Goal: Task Accomplishment & Management: Complete application form

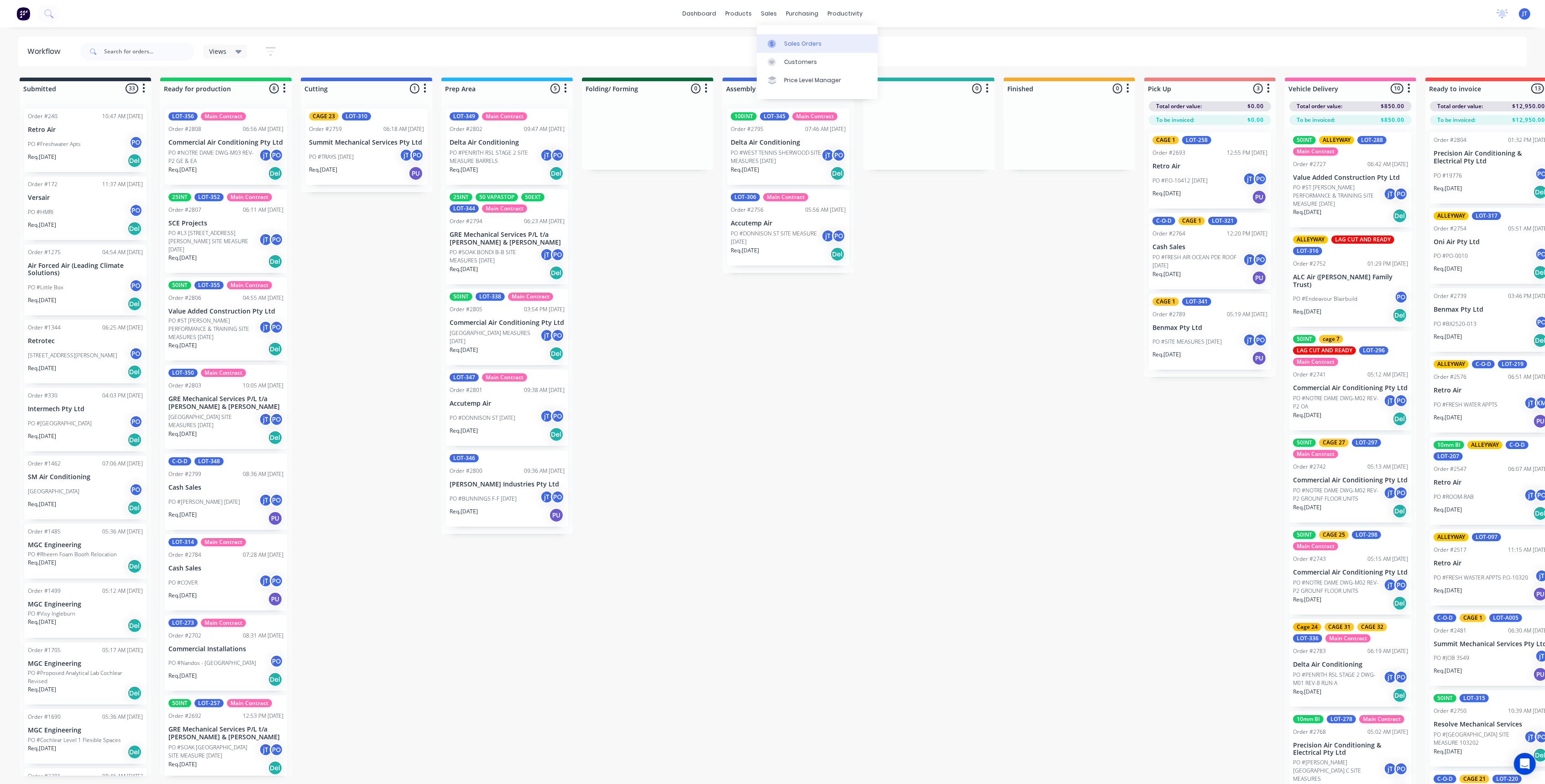
click at [780, 40] on div at bounding box center [775, 43] width 14 height 8
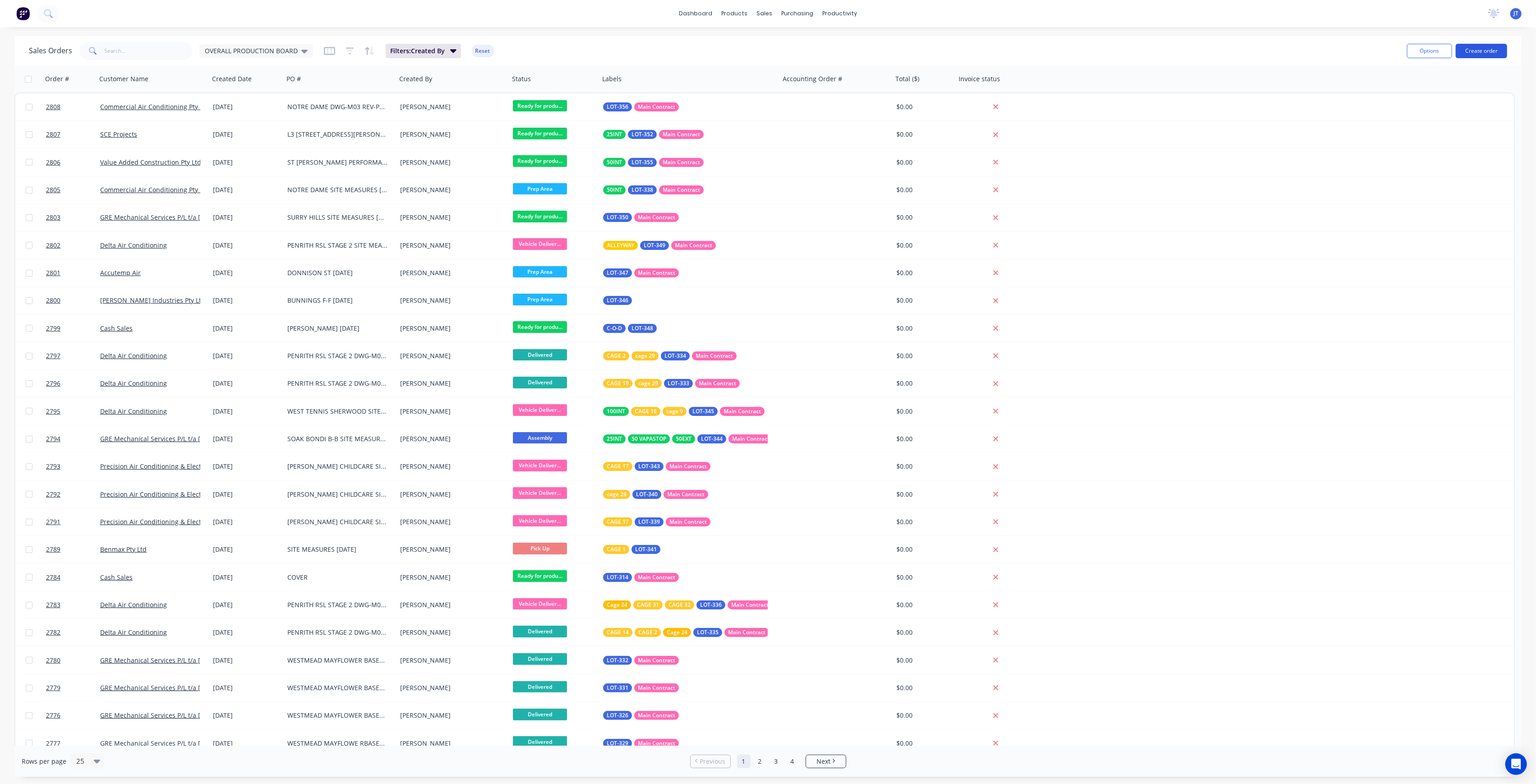
click at [1491, 48] on button "Create order" at bounding box center [1481, 50] width 51 height 15
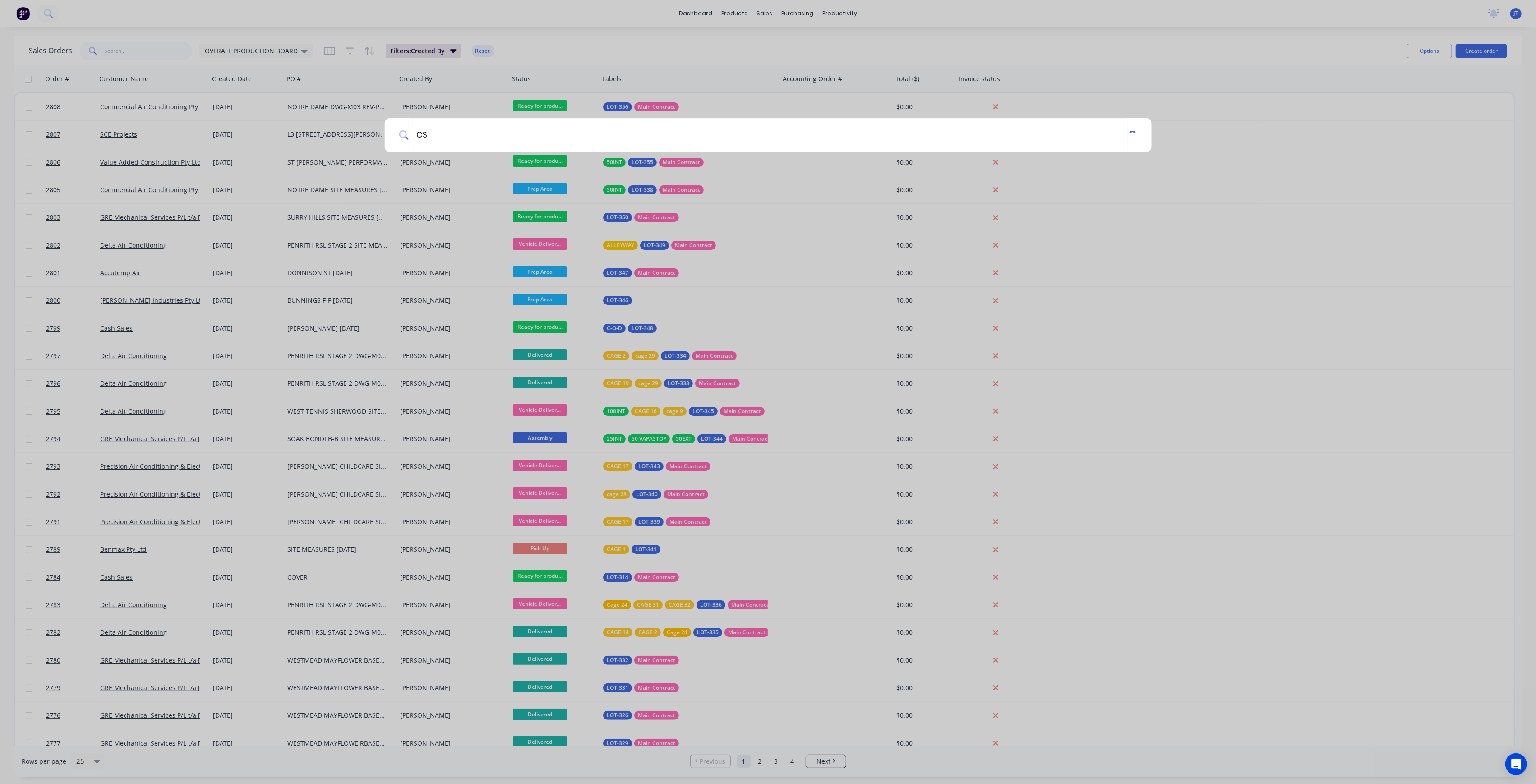
type input "C"
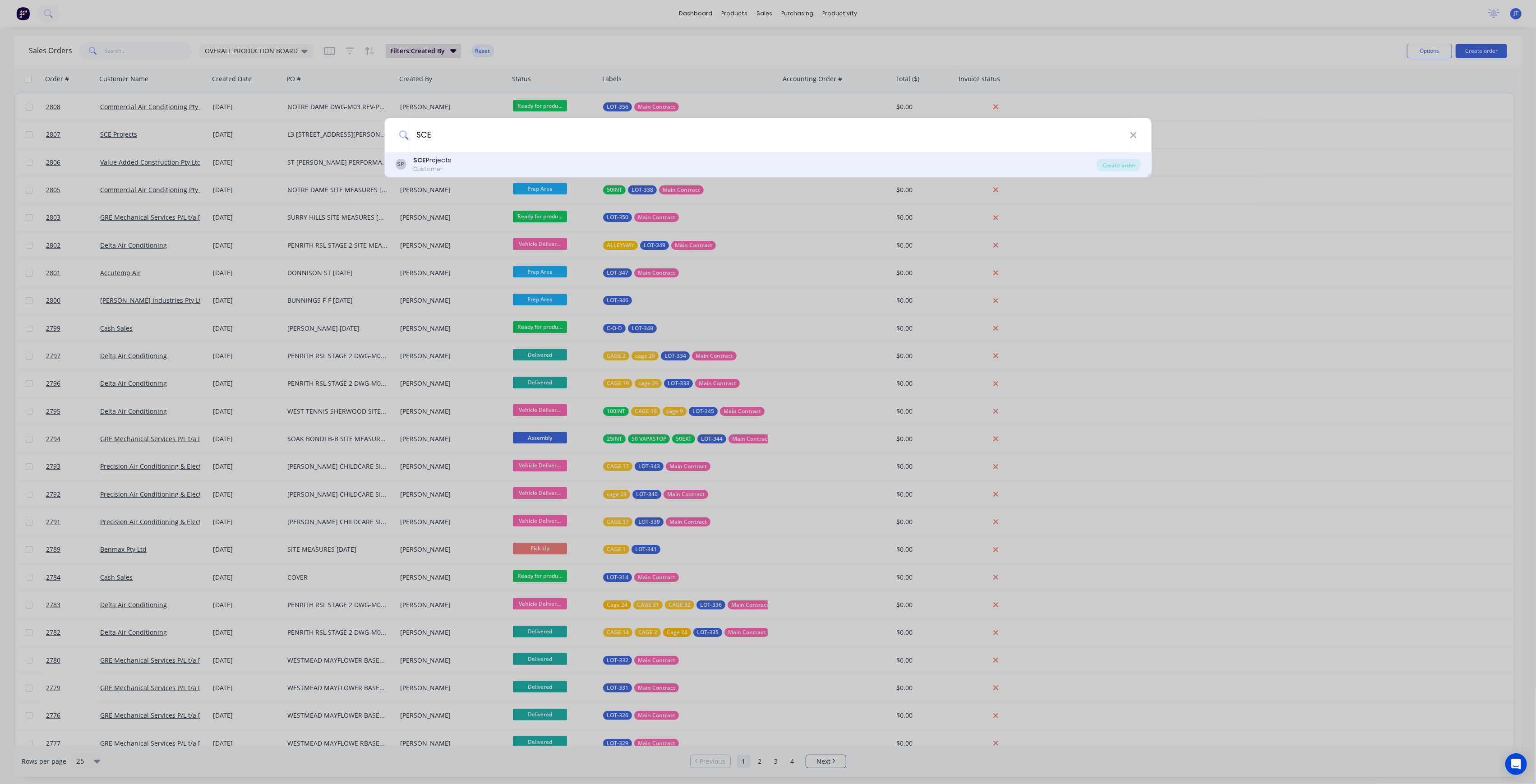
type input "SCE"
click at [694, 174] on div "SP SCE Projects Customer Create order" at bounding box center [768, 164] width 768 height 25
click at [934, 158] on div "SP SCE Projects Customer" at bounding box center [746, 164] width 702 height 17
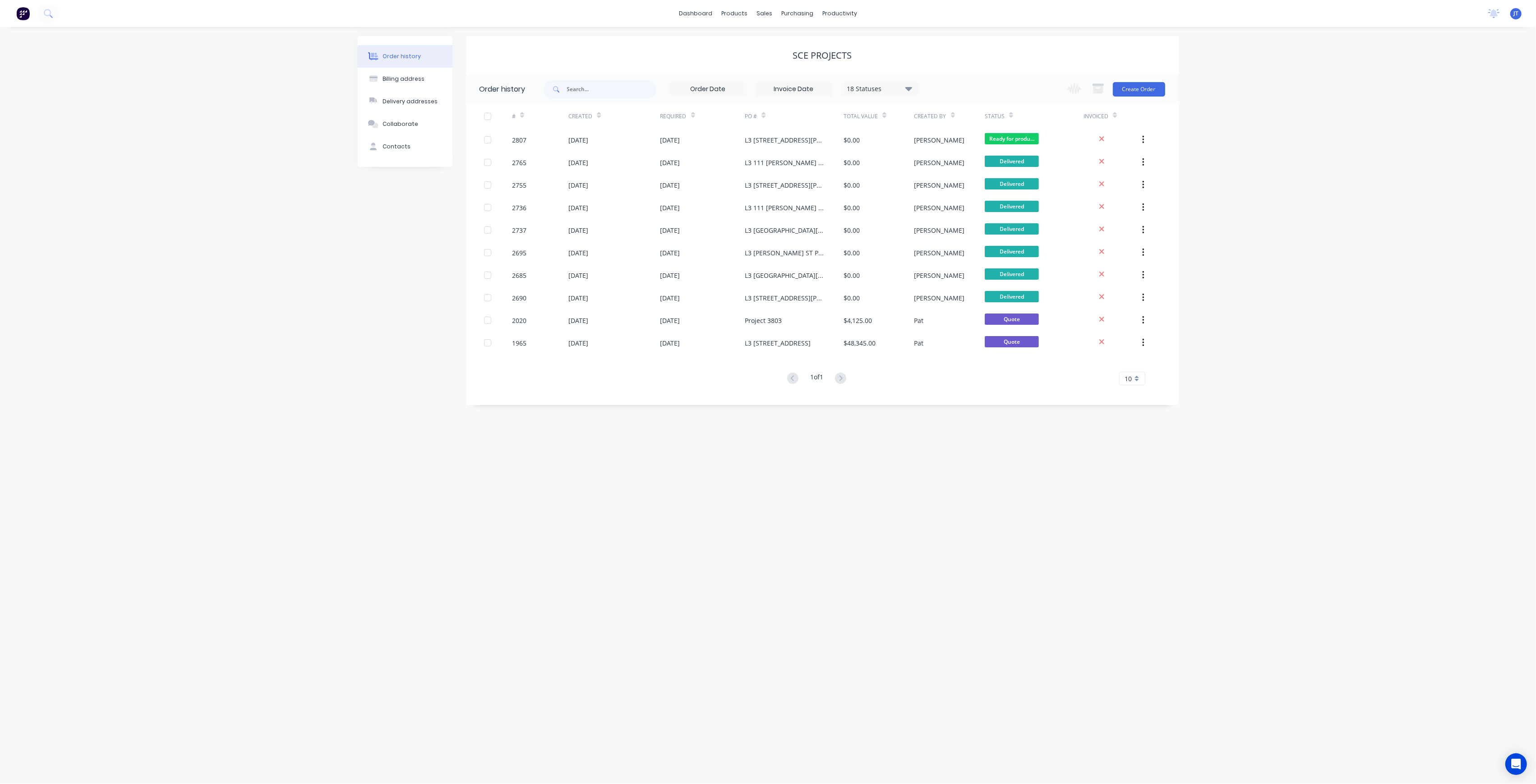
click at [1139, 103] on div "Change order status Submitted Ready for production Cutting Prep Area Folding/ F…" at bounding box center [1114, 90] width 103 height 30
click at [1136, 85] on button "Create Order" at bounding box center [1139, 89] width 52 height 15
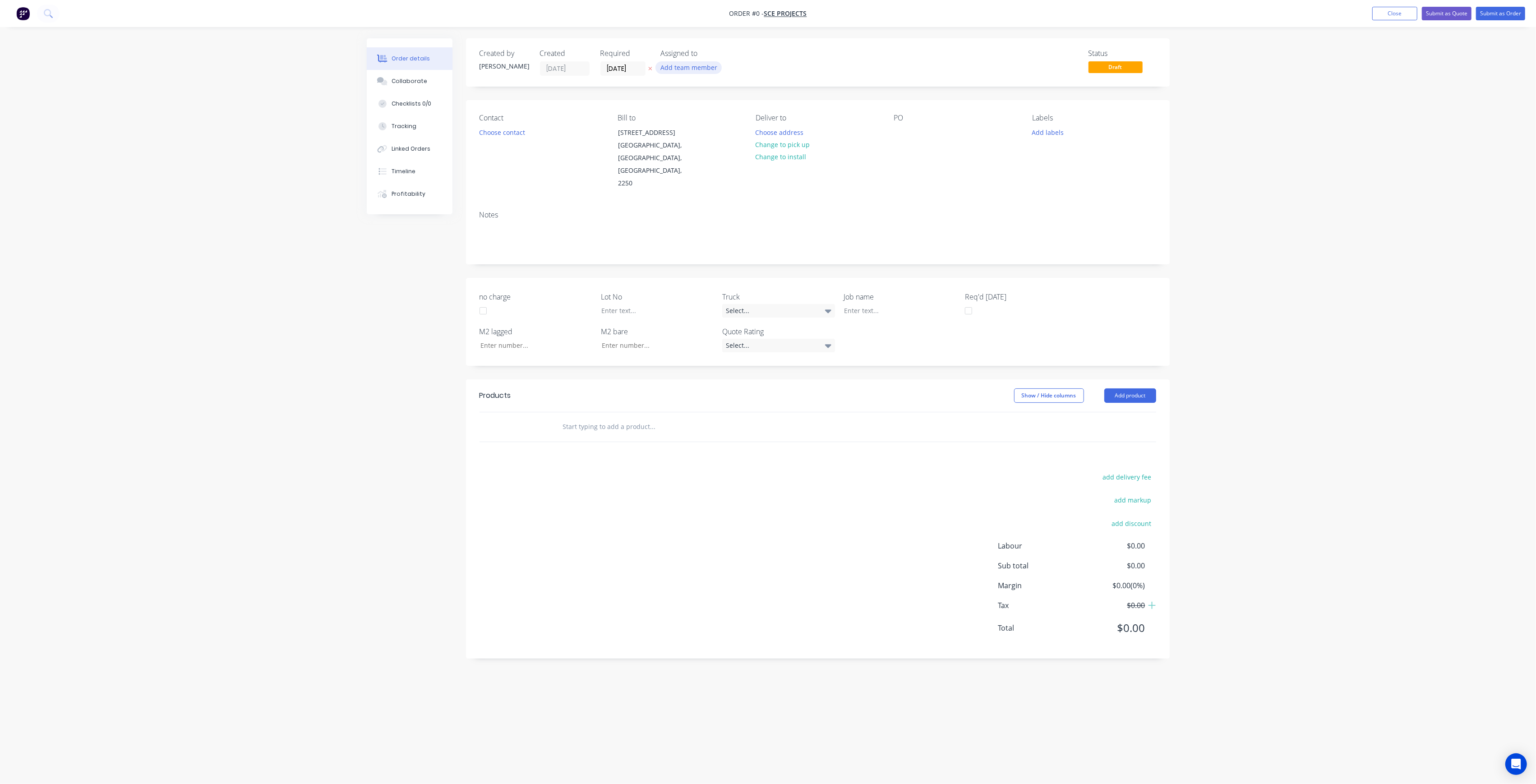
click at [696, 73] on button "Add team member" at bounding box center [688, 68] width 66 height 12
click at [728, 116] on div "[PERSON_NAME] (You)" at bounding box center [734, 117] width 90 height 10
drag, startPoint x: 746, startPoint y: 179, endPoint x: 682, endPoint y: 161, distance: 66.5
click at [745, 179] on div "[PERSON_NAME]" at bounding box center [734, 180] width 90 height 10
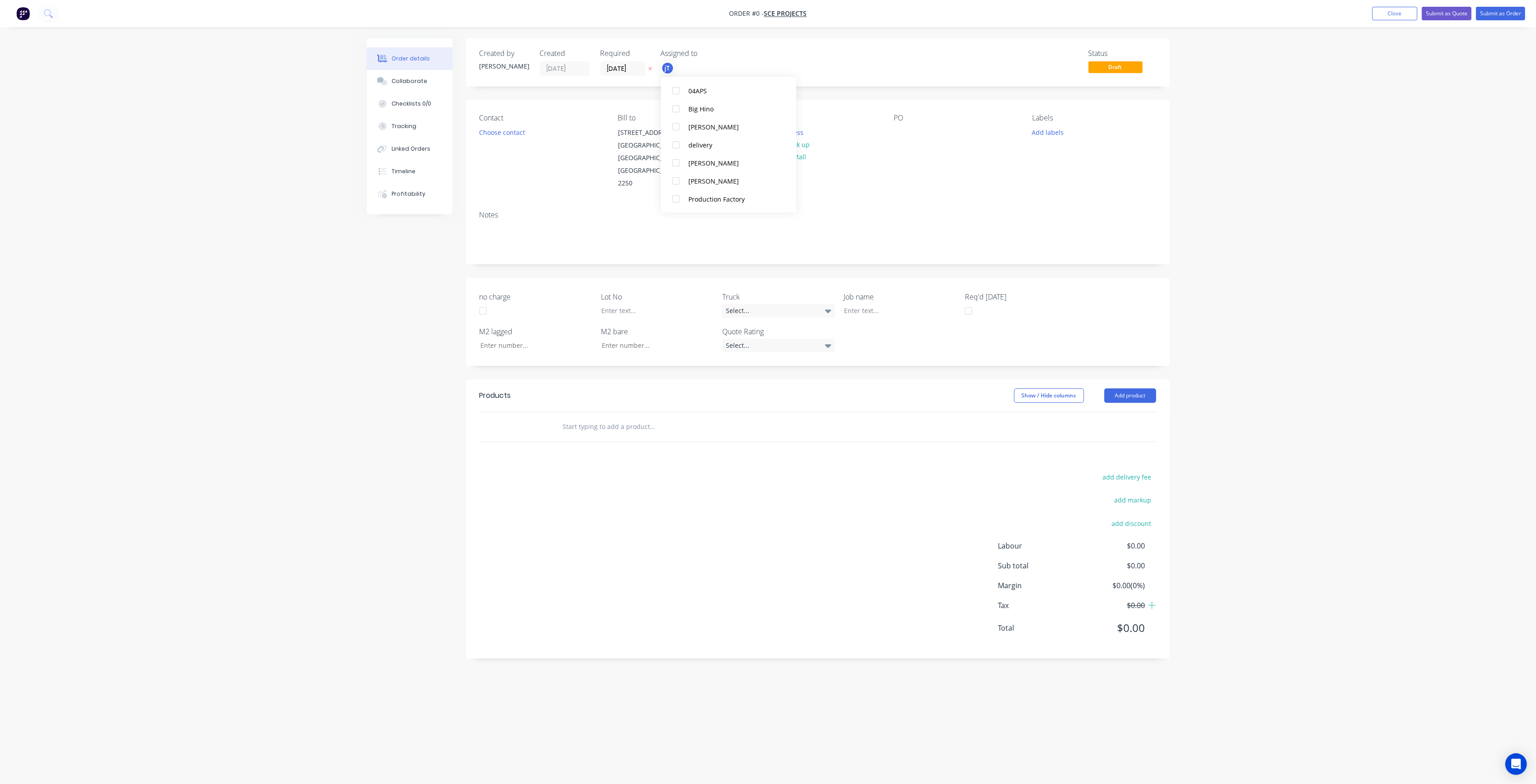
scroll to position [0, 0]
click at [552, 144] on div "Creating draft order... Loading... Order details Collaborate Checklists 0/0 Tra…" at bounding box center [768, 375] width 821 height 673
click at [518, 135] on button "Choose contact" at bounding box center [502, 132] width 56 height 12
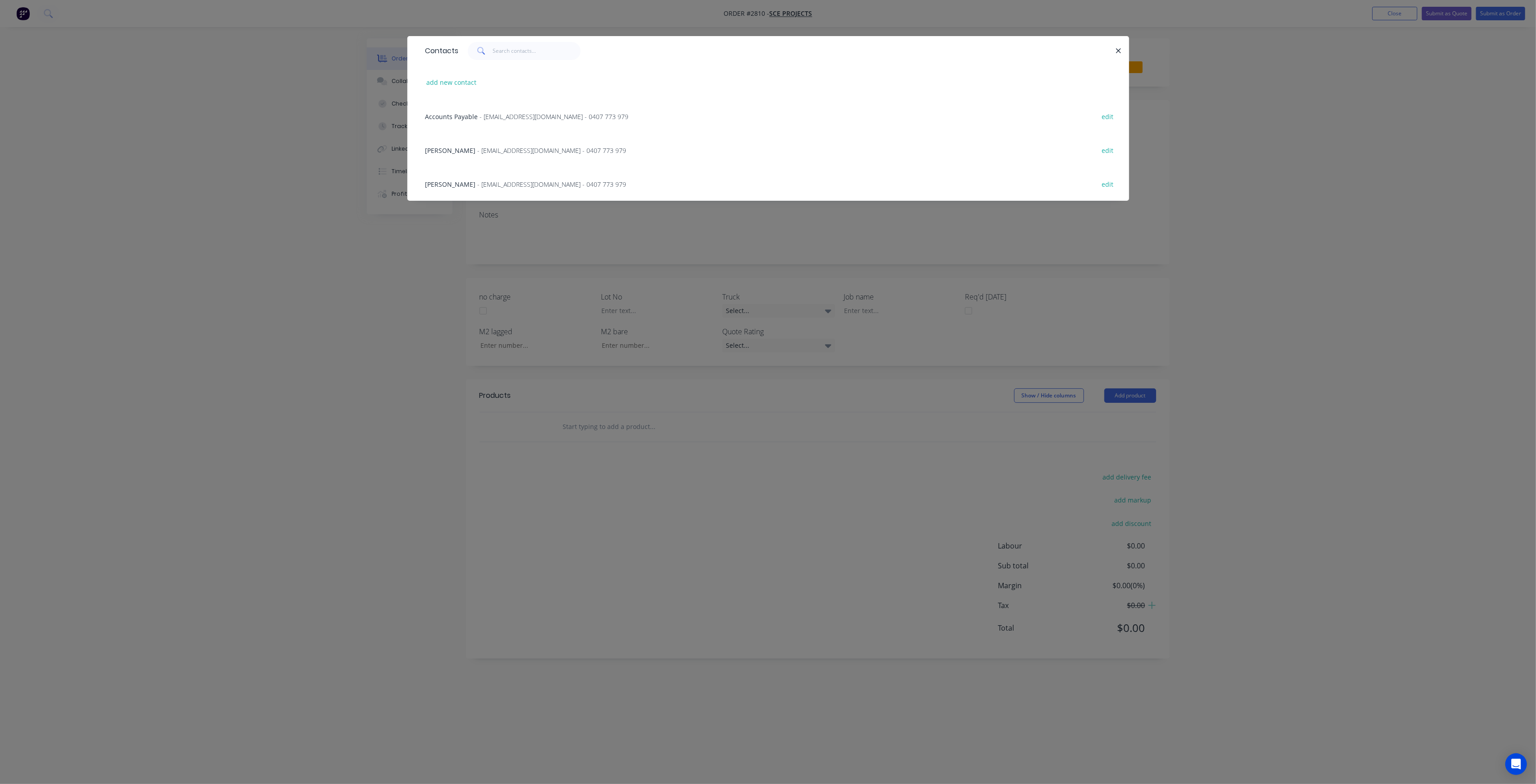
click at [528, 152] on span "- [EMAIL_ADDRESS][DOMAIN_NAME] - 0407 773 979" at bounding box center [552, 150] width 149 height 9
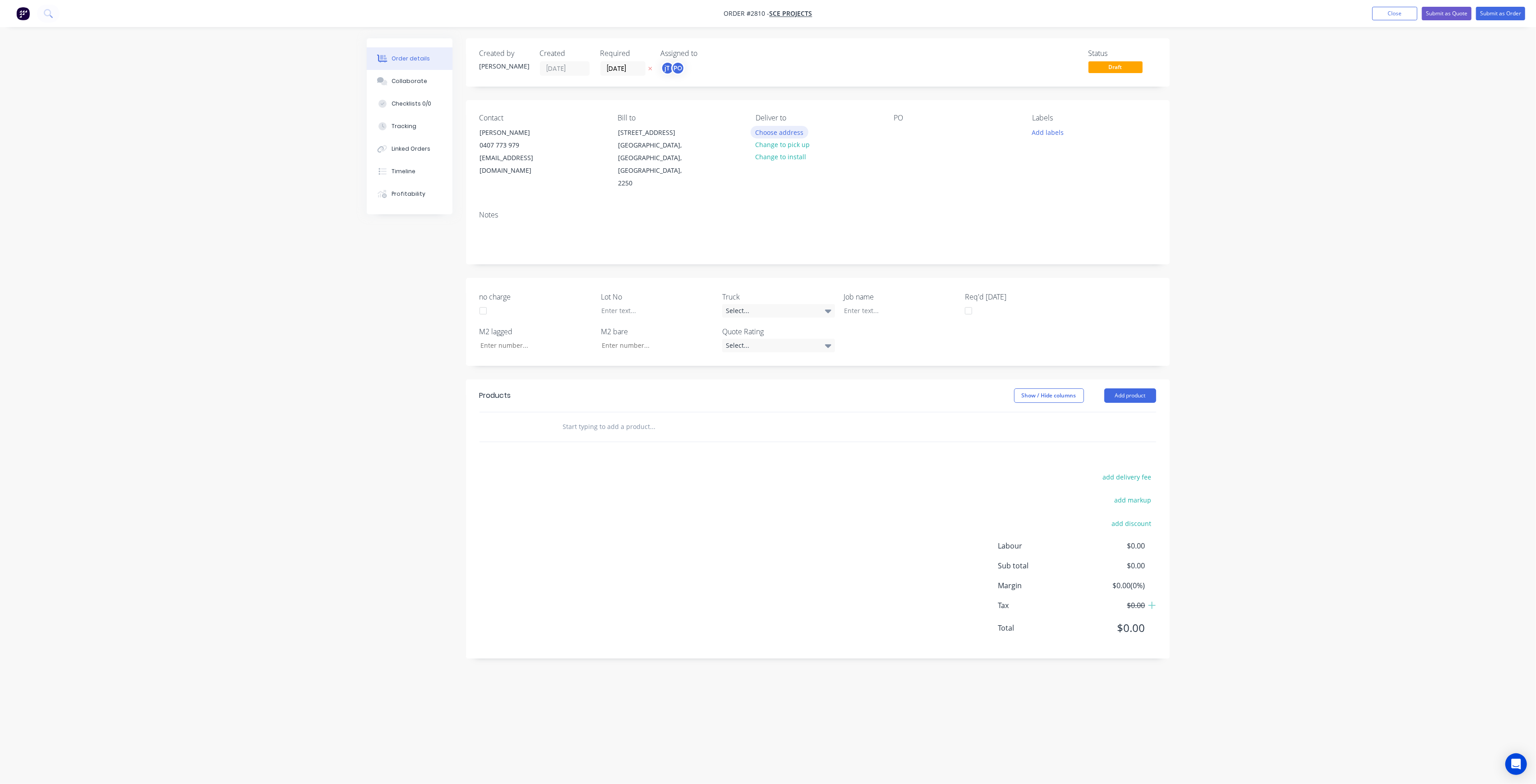
click at [776, 136] on button "Choose address" at bounding box center [780, 132] width 57 height 12
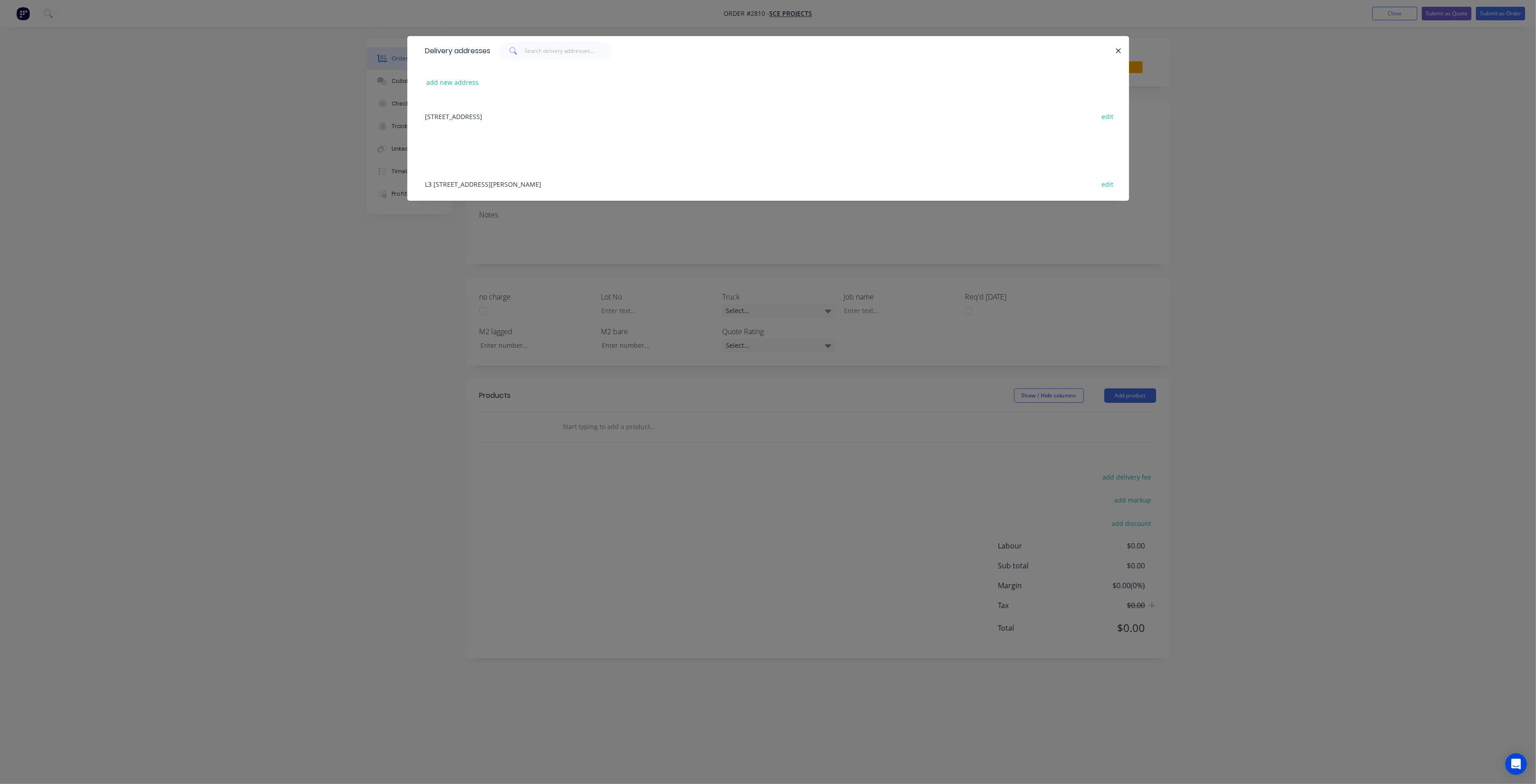
drag, startPoint x: 593, startPoint y: 254, endPoint x: 612, endPoint y: 245, distance: 21.0
click at [595, 253] on div "Delivery addresses add new address [STREET_ADDRESS], [STREET_ADDRESS][PERSON_NA…" at bounding box center [768, 392] width 1536 height 784
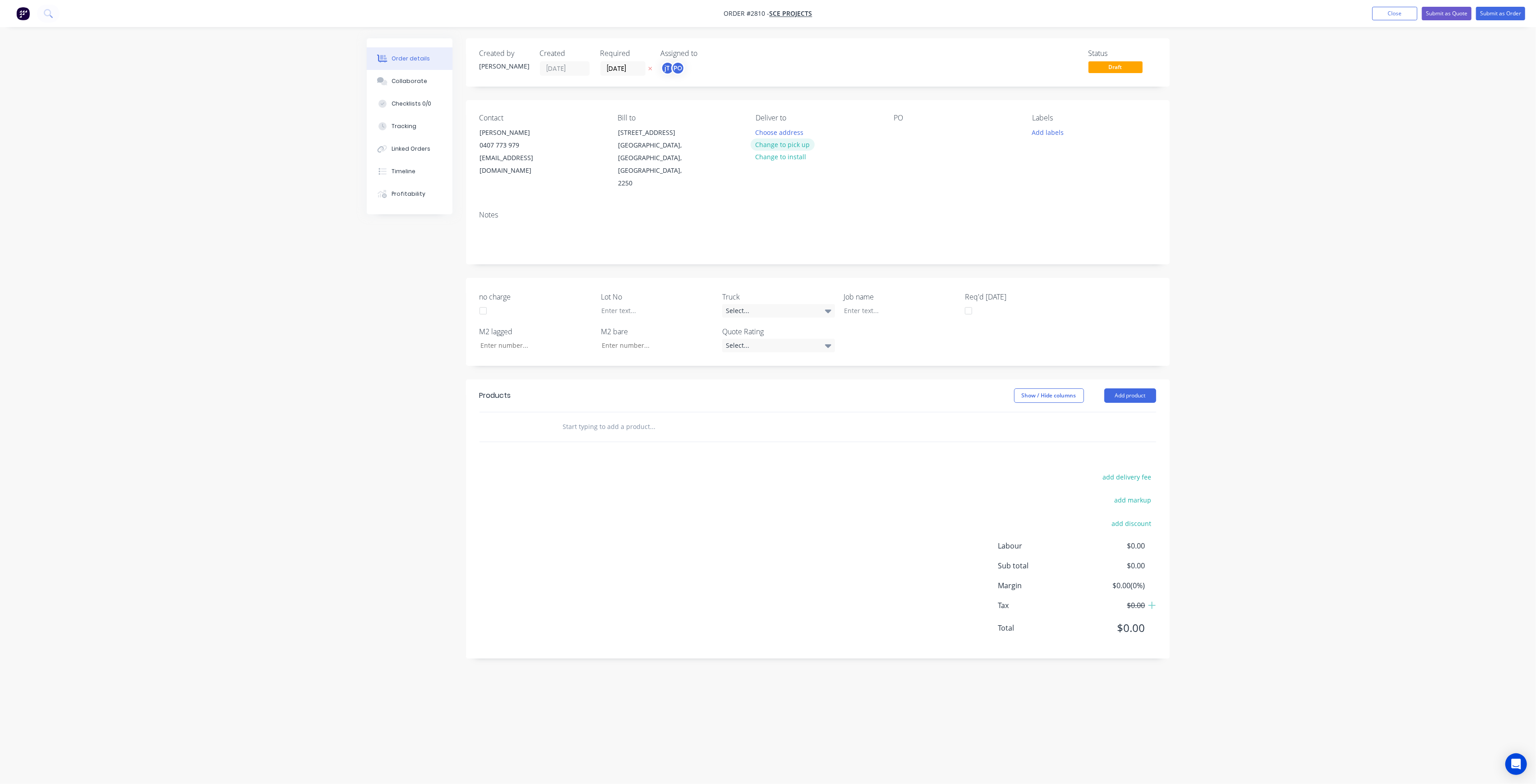
drag, startPoint x: 808, startPoint y: 141, endPoint x: 883, endPoint y: 143, distance: 75.0
click at [808, 141] on button "Change to pick up" at bounding box center [783, 144] width 64 height 12
click at [904, 132] on div at bounding box center [901, 132] width 15 height 13
click at [1060, 130] on button "Add labels" at bounding box center [1048, 132] width 42 height 12
click at [1091, 163] on input "text" at bounding box center [1107, 158] width 94 height 18
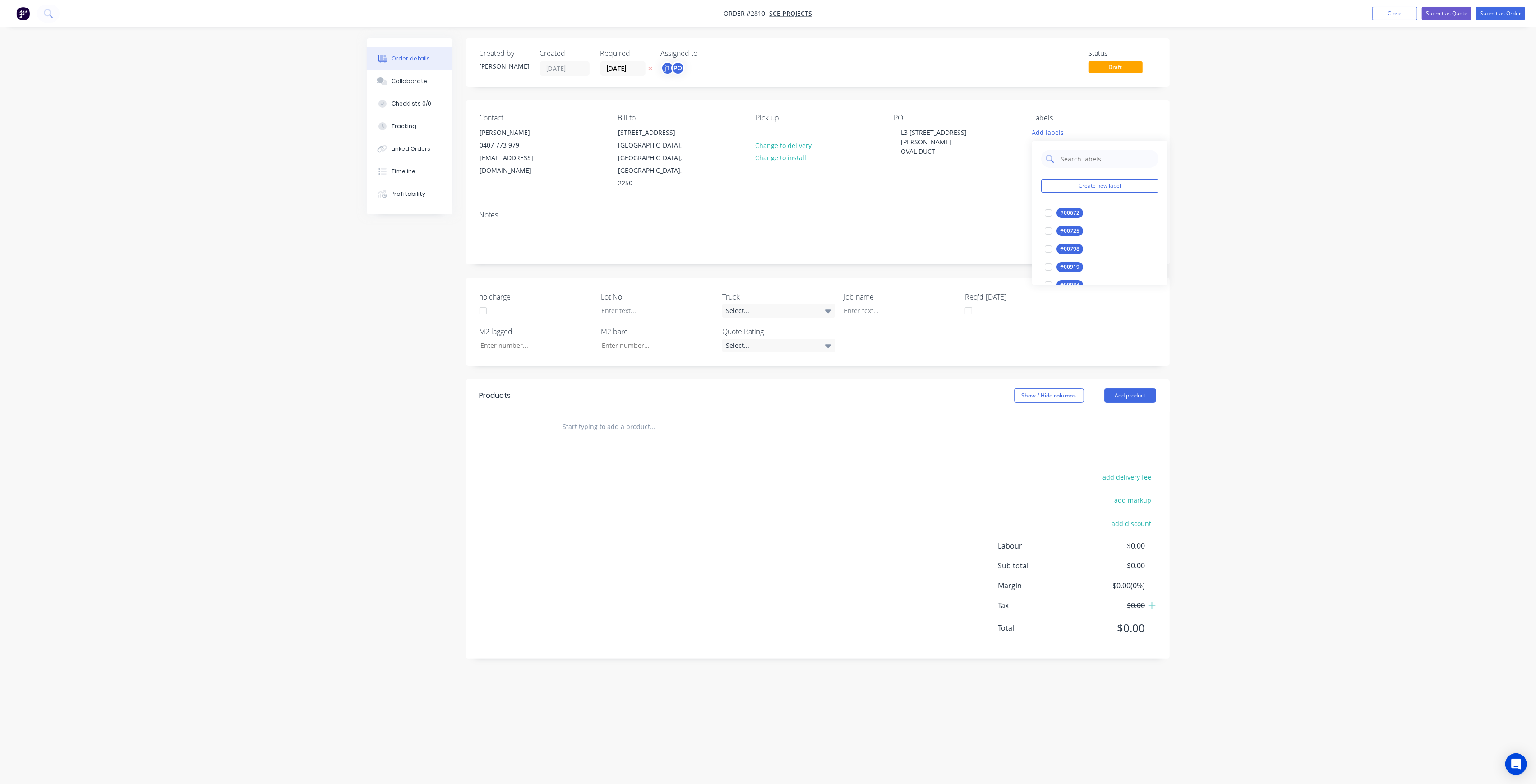
type input "-"
click at [1067, 206] on div "LOT-359 edit" at bounding box center [1100, 213] width 117 height 18
click at [1113, 150] on input "LOT-359" at bounding box center [1107, 158] width 94 height 18
click at [1079, 206] on div "LOT-359 edit" at bounding box center [1100, 213] width 117 height 18
click at [1066, 210] on div "LOT-359" at bounding box center [1070, 212] width 29 height 10
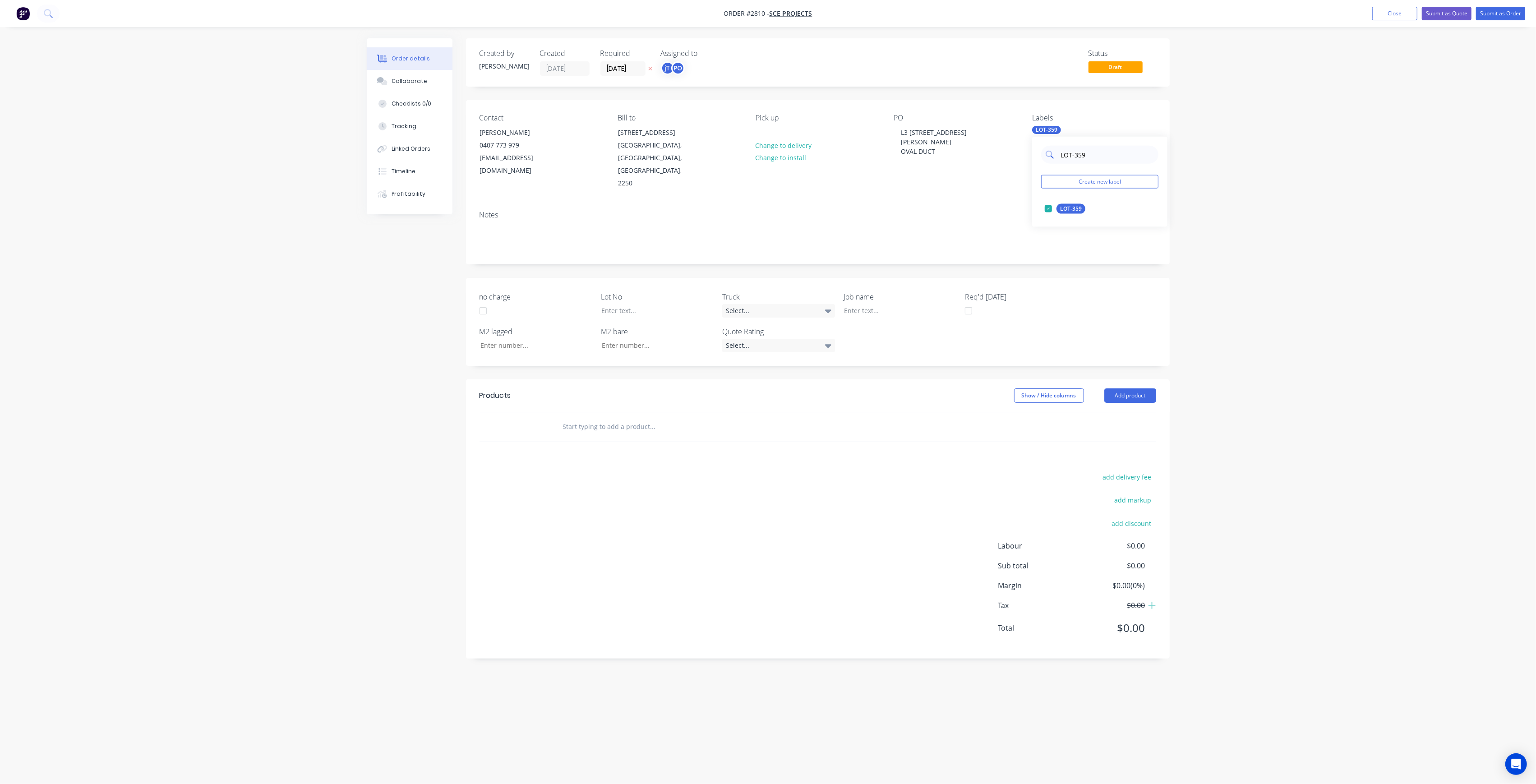
click at [1098, 159] on input "LOT-359" at bounding box center [1107, 155] width 94 height 18
type input "MAI"
click at [1066, 207] on div "Main Contract" at bounding box center [1078, 209] width 44 height 10
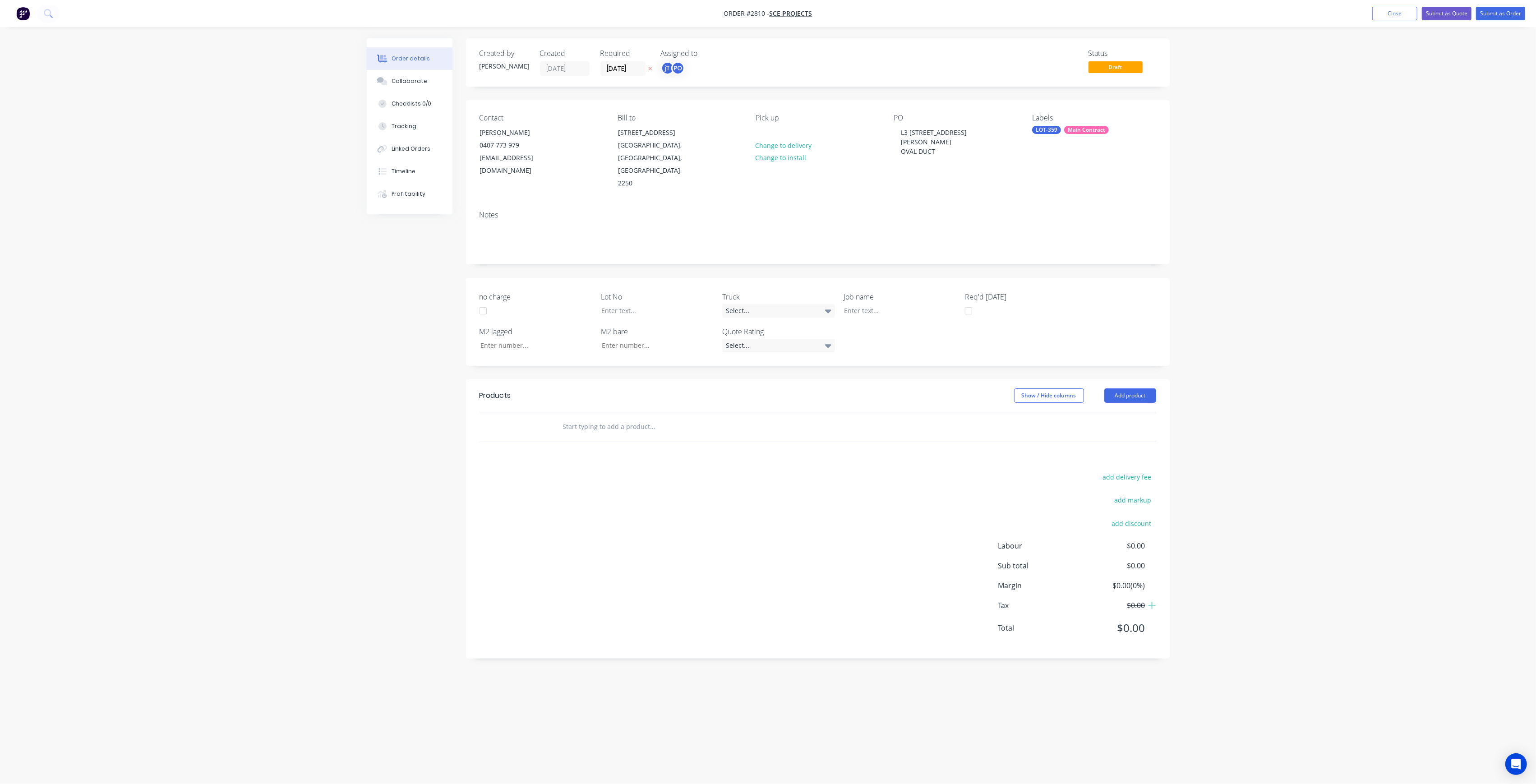
click at [1213, 165] on div "Order details Collaborate Checklists 0/0 Tracking Linked Orders Timeline Profit…" at bounding box center [768, 392] width 1536 height 784
click at [674, 304] on div at bounding box center [650, 310] width 113 height 13
click at [901, 304] on div at bounding box center [894, 310] width 113 height 13
drag, startPoint x: 941, startPoint y: 142, endPoint x: 877, endPoint y: 130, distance: 65.1
click at [877, 130] on div "Contact [PERSON_NAME] [PHONE_NUMBER] [EMAIL_ADDRESS][DOMAIN_NAME] Bill to [STRE…" at bounding box center [818, 151] width 704 height 103
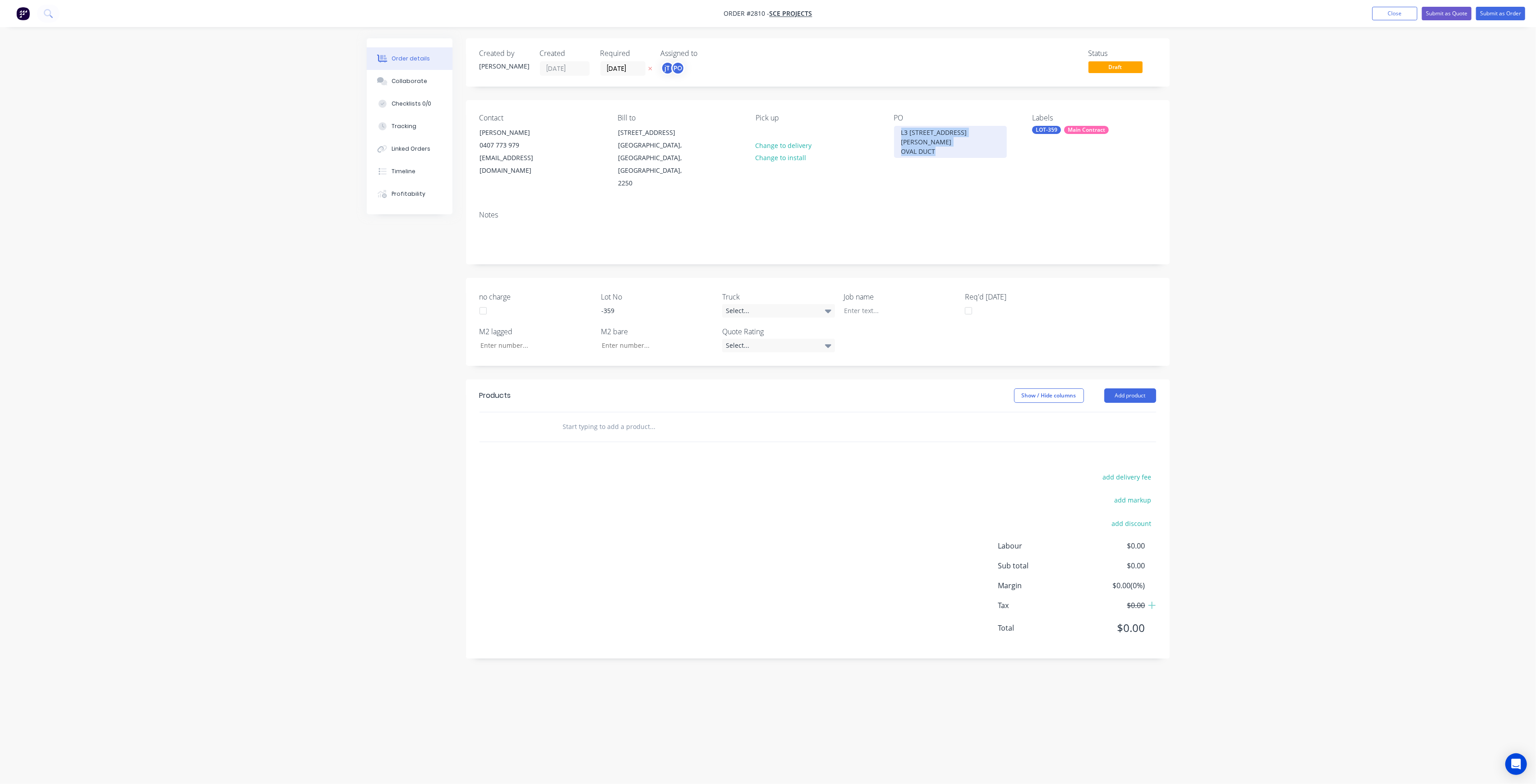
copy div "L3 111 [PERSON_NAME] ST OVAL DUCT"
click at [851, 304] on div at bounding box center [894, 310] width 113 height 13
paste div
click at [914, 304] on div "L3 111 [PERSON_NAME] [PERSON_NAME] DUCT" at bounding box center [894, 316] width 113 height 23
click at [642, 436] on input "text" at bounding box center [653, 445] width 181 height 18
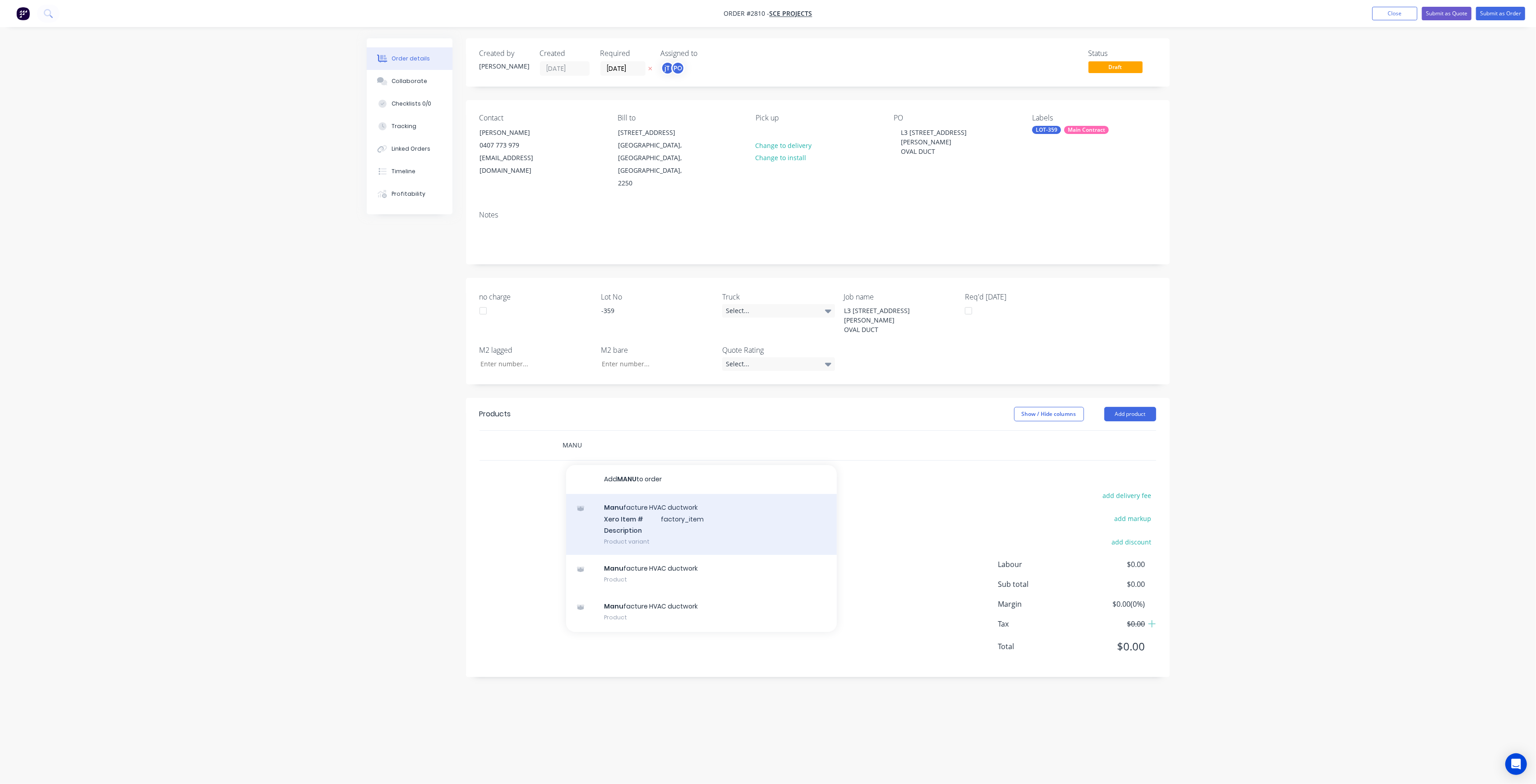
type input "MANU"
click at [668, 494] on div "Manu facture HVAC ductwork Xero Item # factory_item Description Product variant" at bounding box center [701, 524] width 270 height 61
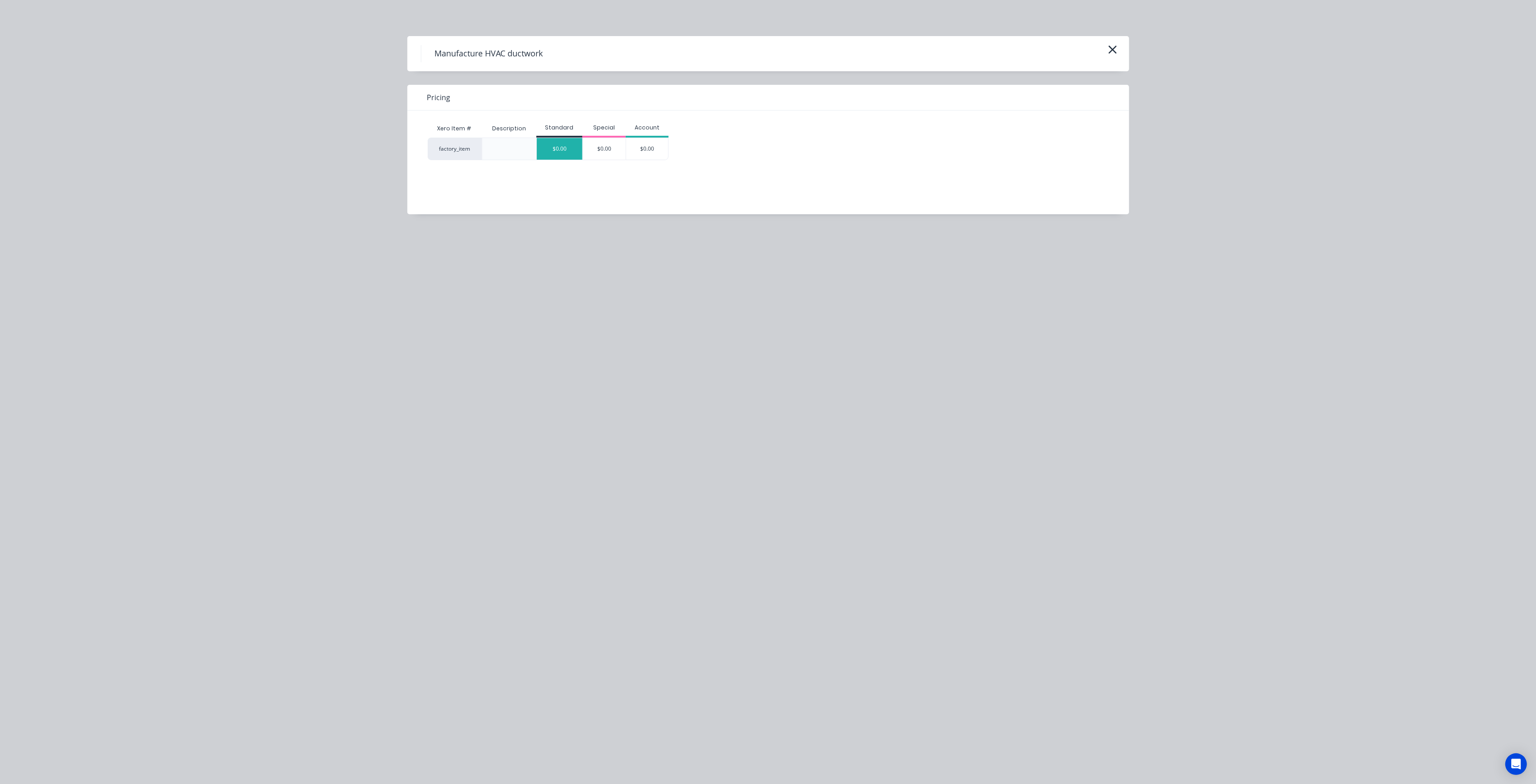
click at [558, 153] on div "$0.00" at bounding box center [560, 149] width 45 height 22
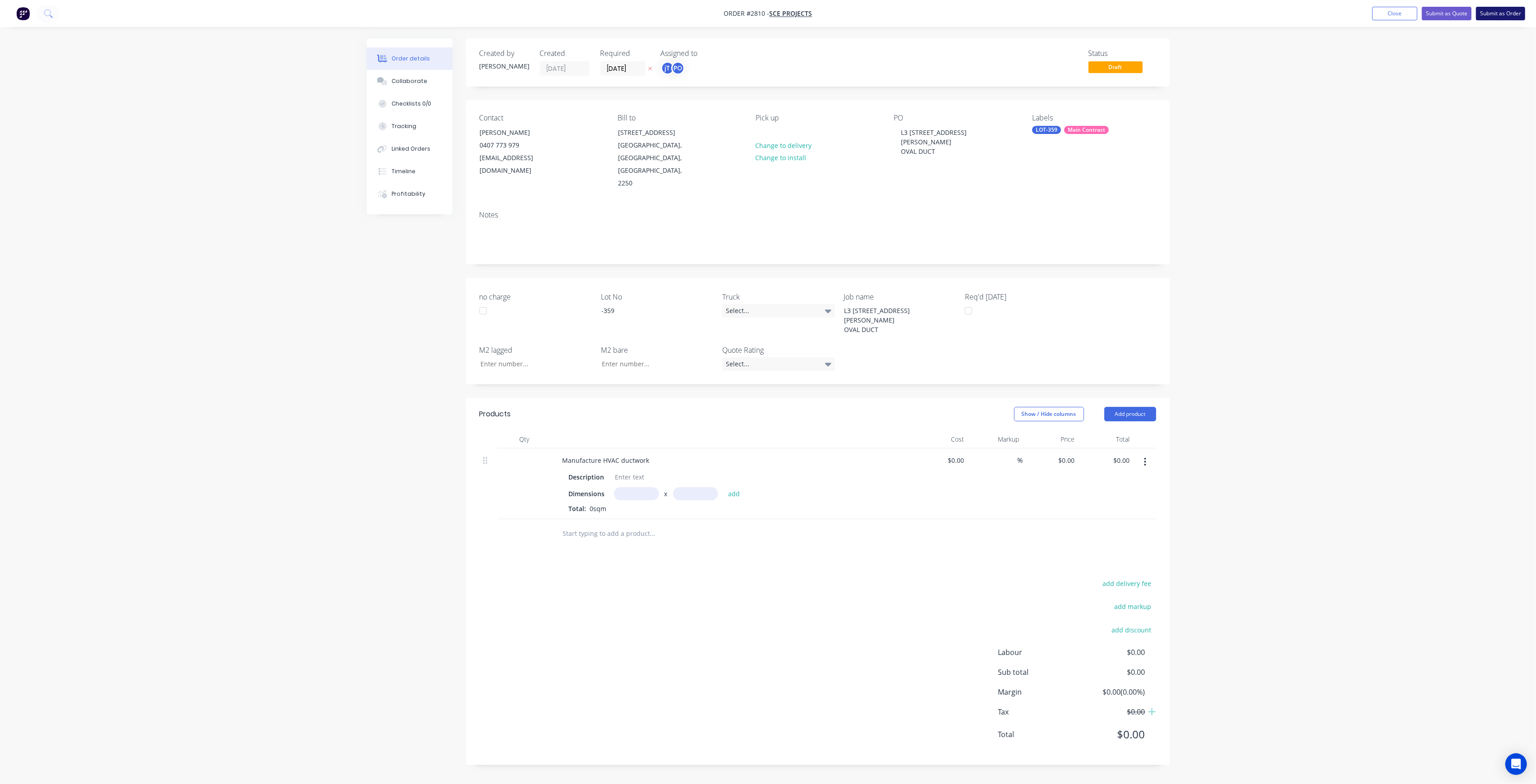
click at [1516, 11] on button "Submit as Order" at bounding box center [1500, 14] width 50 height 14
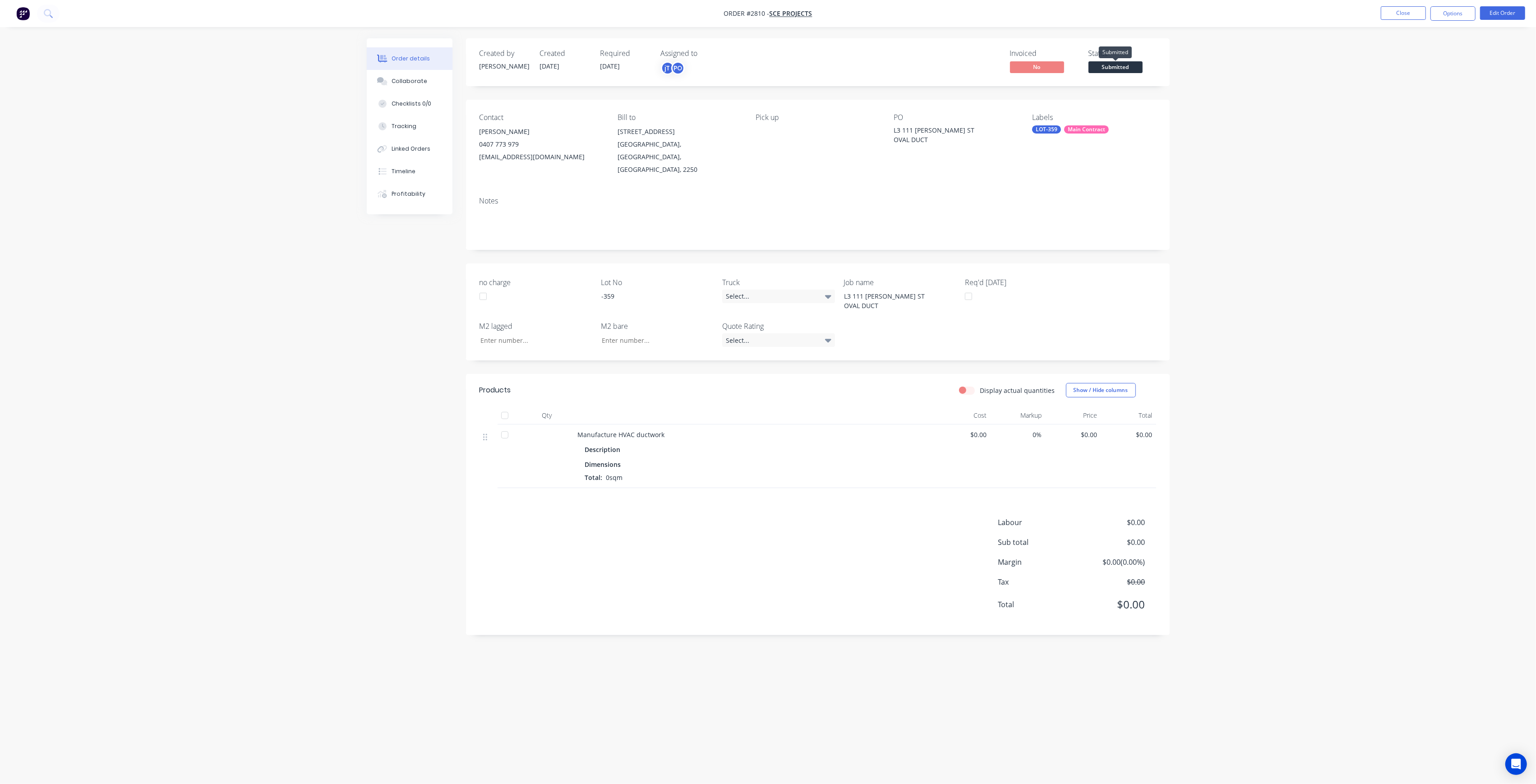
click at [1106, 67] on span "Submitted" at bounding box center [1115, 67] width 54 height 11
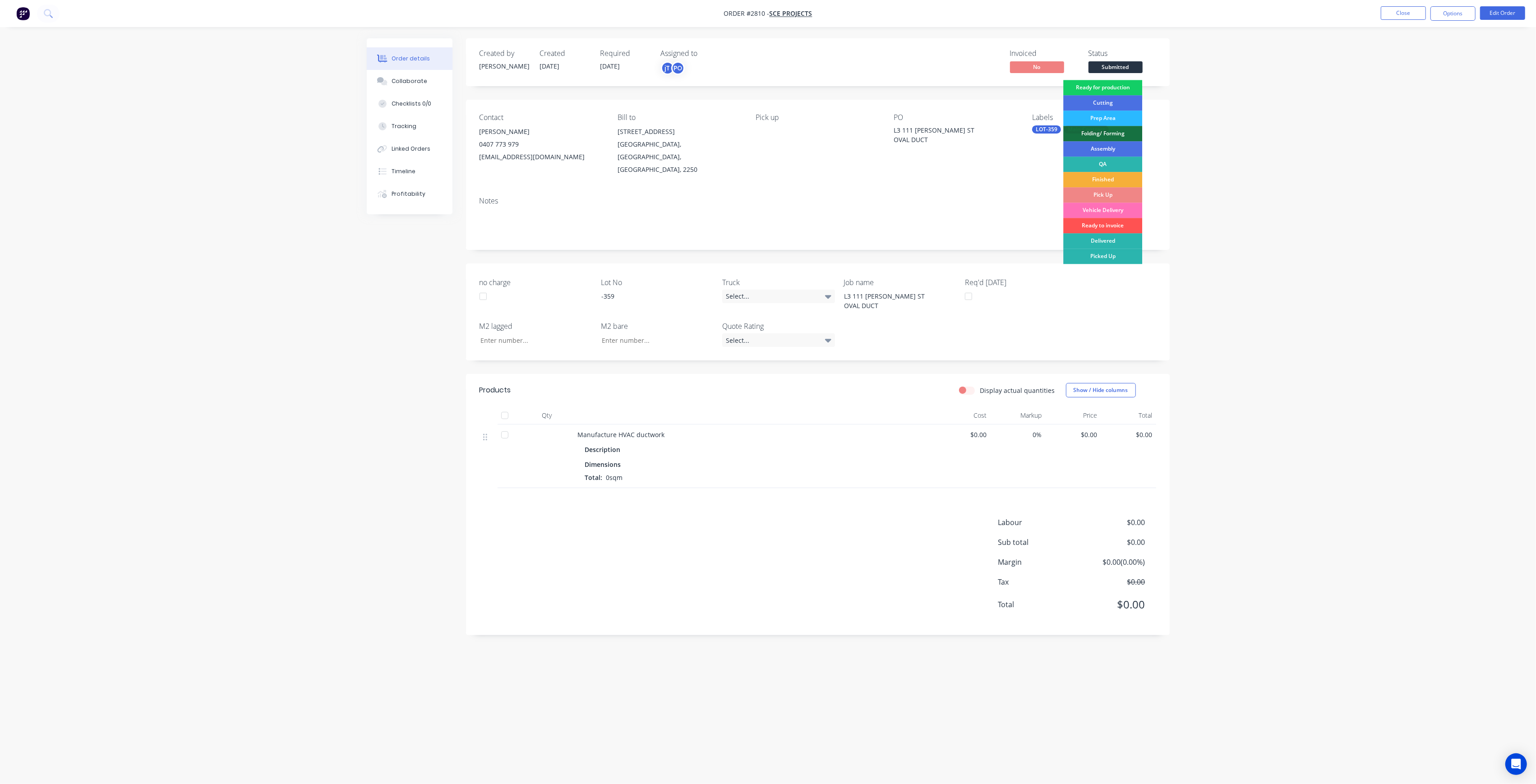
click at [1117, 92] on div "Ready for production" at bounding box center [1102, 88] width 79 height 16
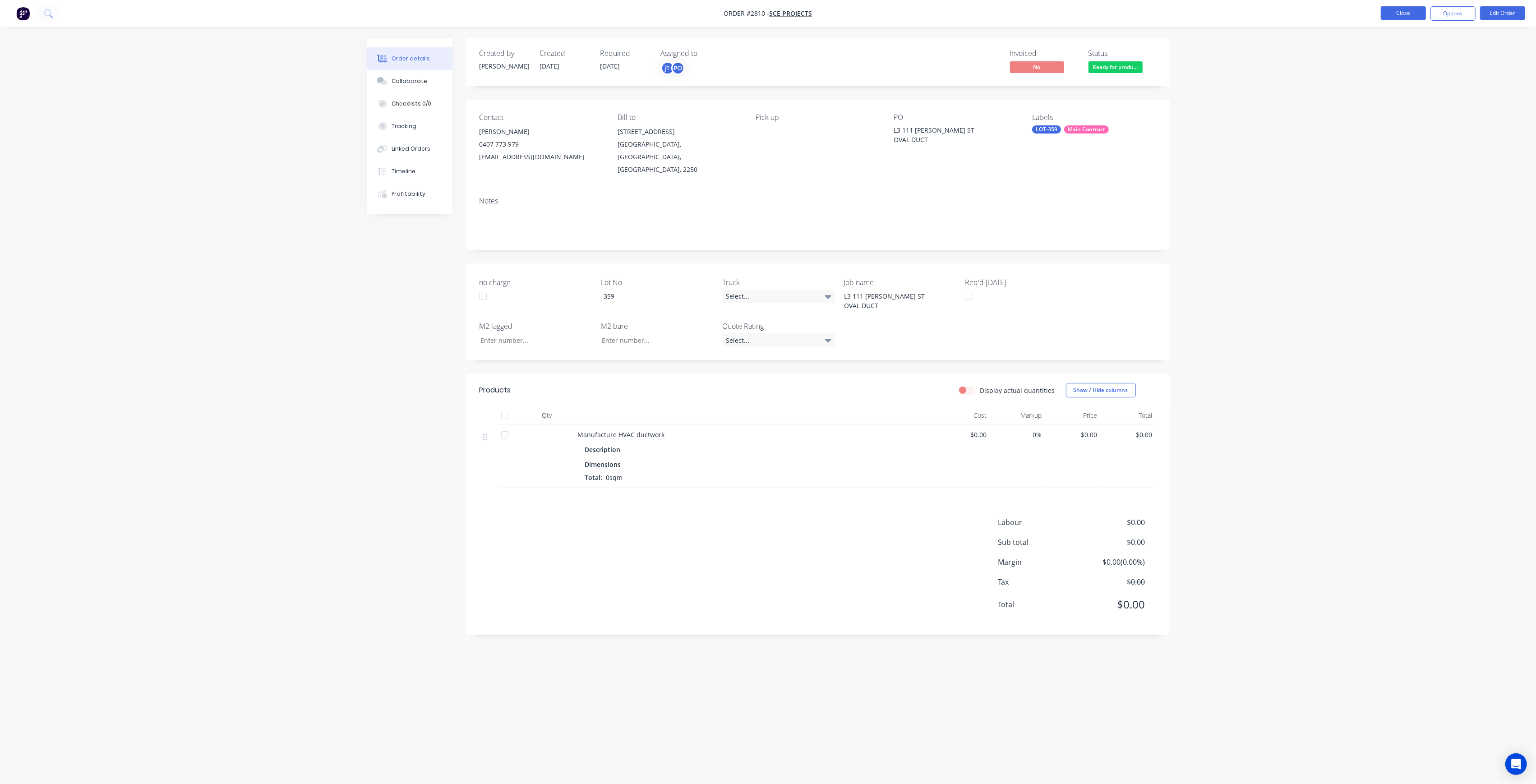
click at [1413, 13] on button "Close" at bounding box center [1403, 13] width 45 height 14
